Goal: Check status

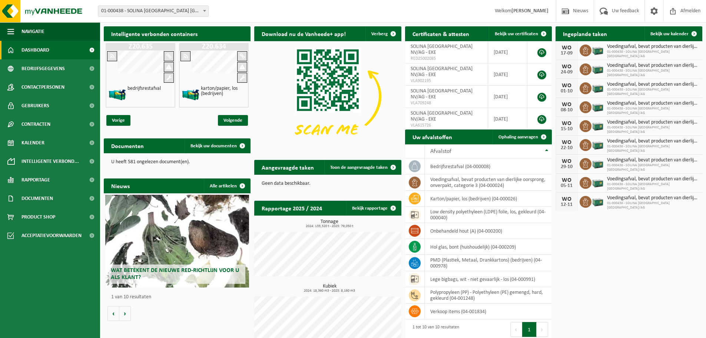
click at [205, 10] on b at bounding box center [204, 11] width 3 height 2
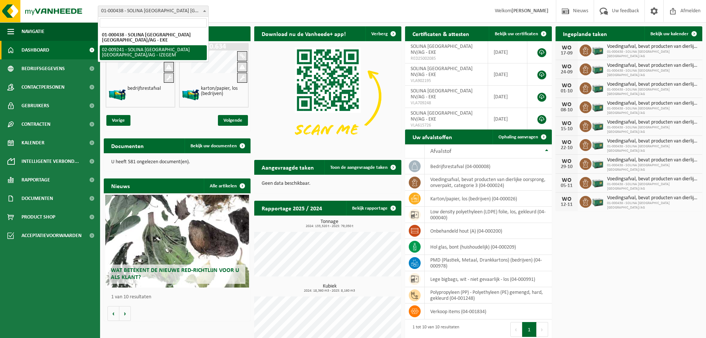
select select "13150"
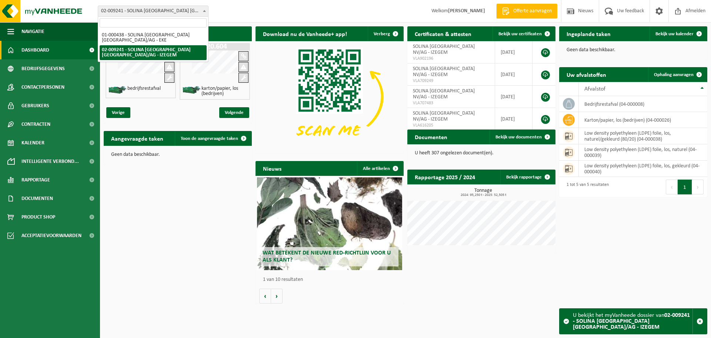
click at [205, 11] on b at bounding box center [204, 11] width 3 height 2
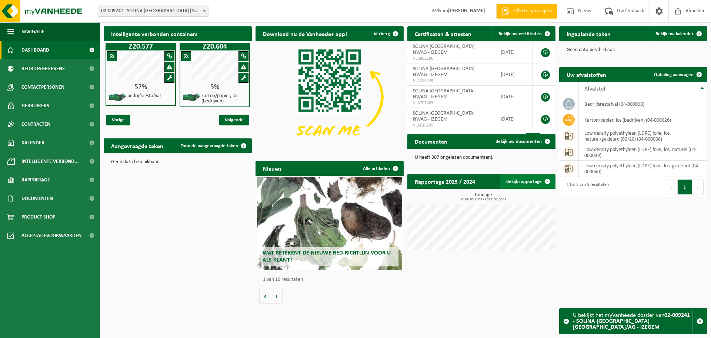
click at [522, 182] on link "Bekijk rapportage" at bounding box center [528, 181] width 54 height 15
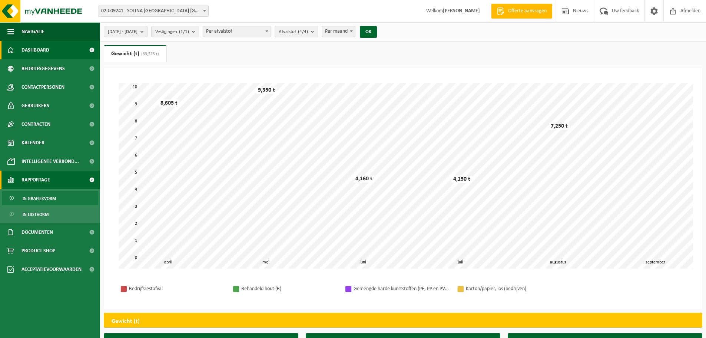
click at [27, 43] on span "Dashboard" at bounding box center [35, 50] width 28 height 19
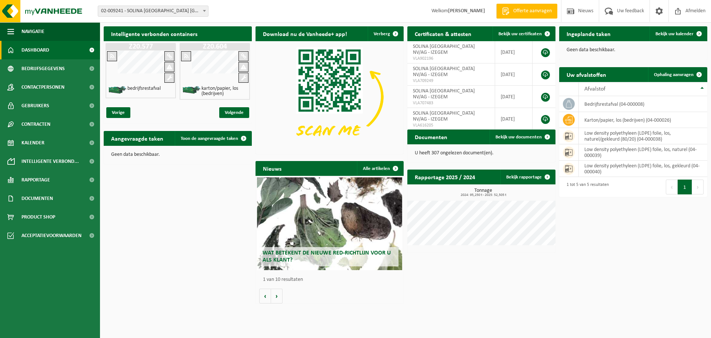
click at [205, 9] on span at bounding box center [204, 11] width 7 height 10
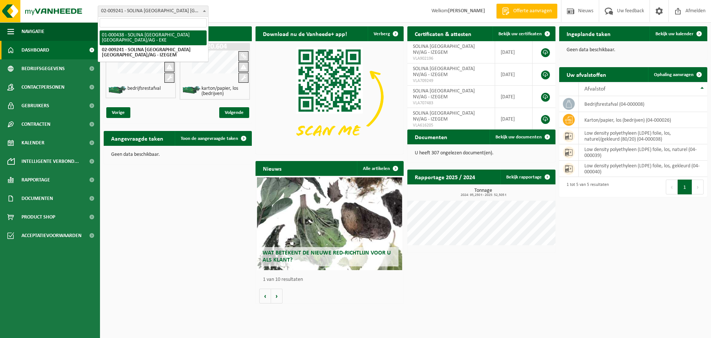
select select "13143"
